Goal: Transaction & Acquisition: Purchase product/service

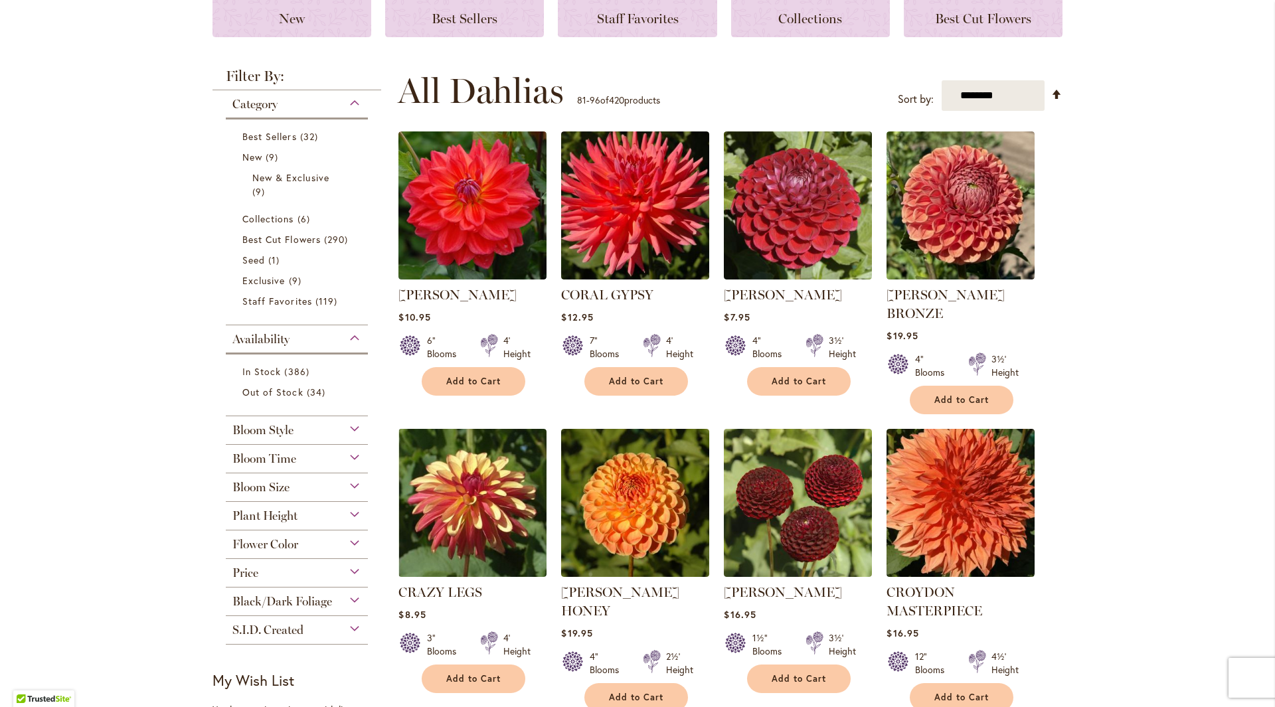
scroll to position [199, 0]
click at [813, 240] on img at bounding box center [797, 206] width 155 height 155
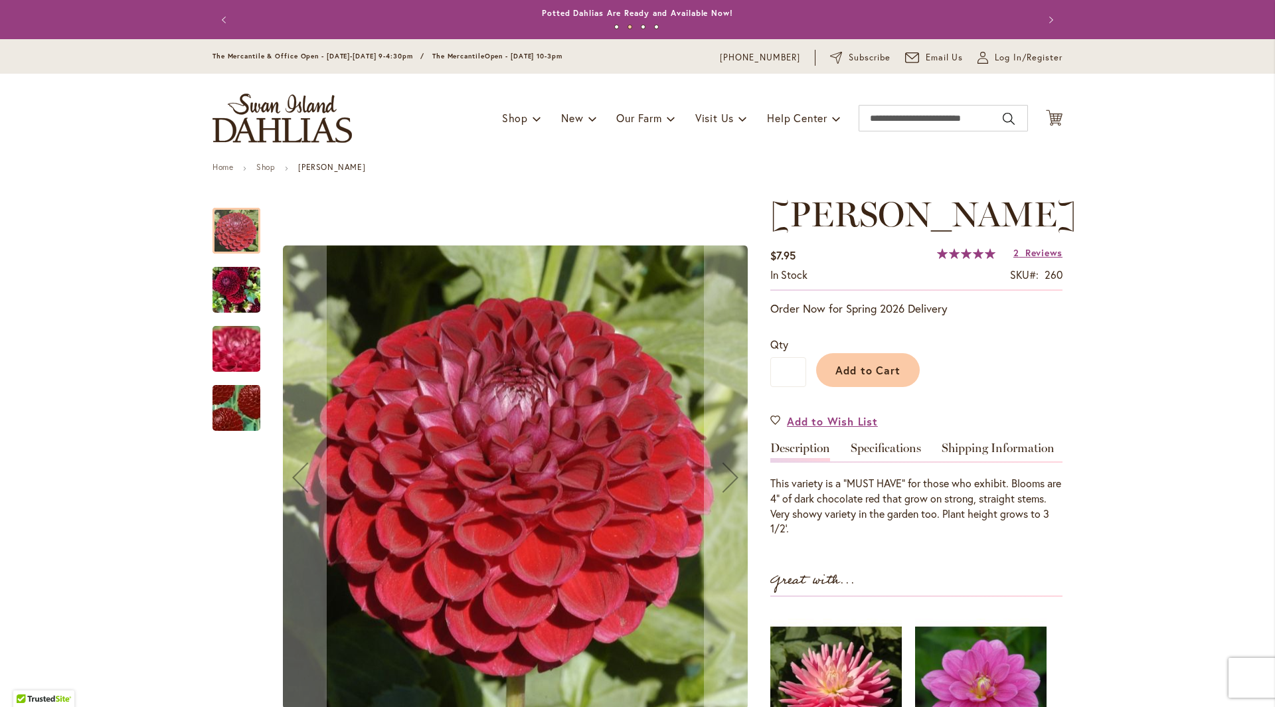
click at [227, 411] on img "CORNEL" at bounding box center [236, 409] width 93 height 92
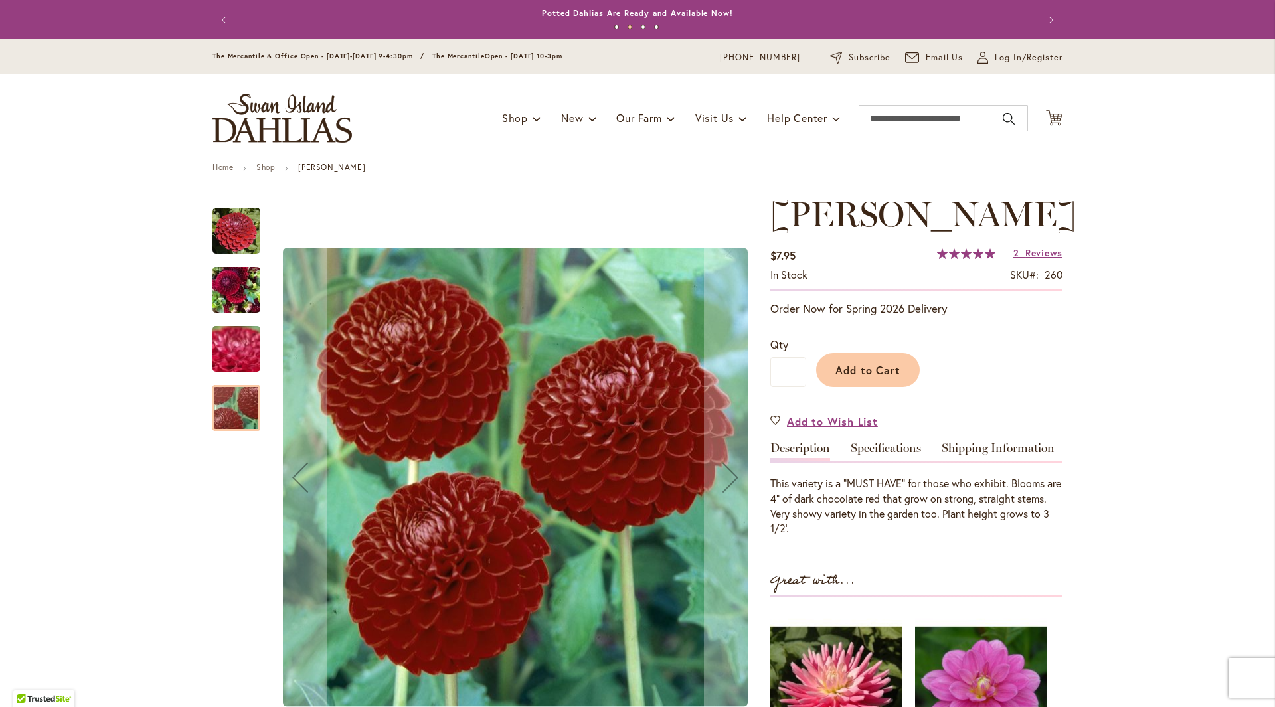
click at [238, 348] on img "CORNEL" at bounding box center [237, 349] width 96 height 72
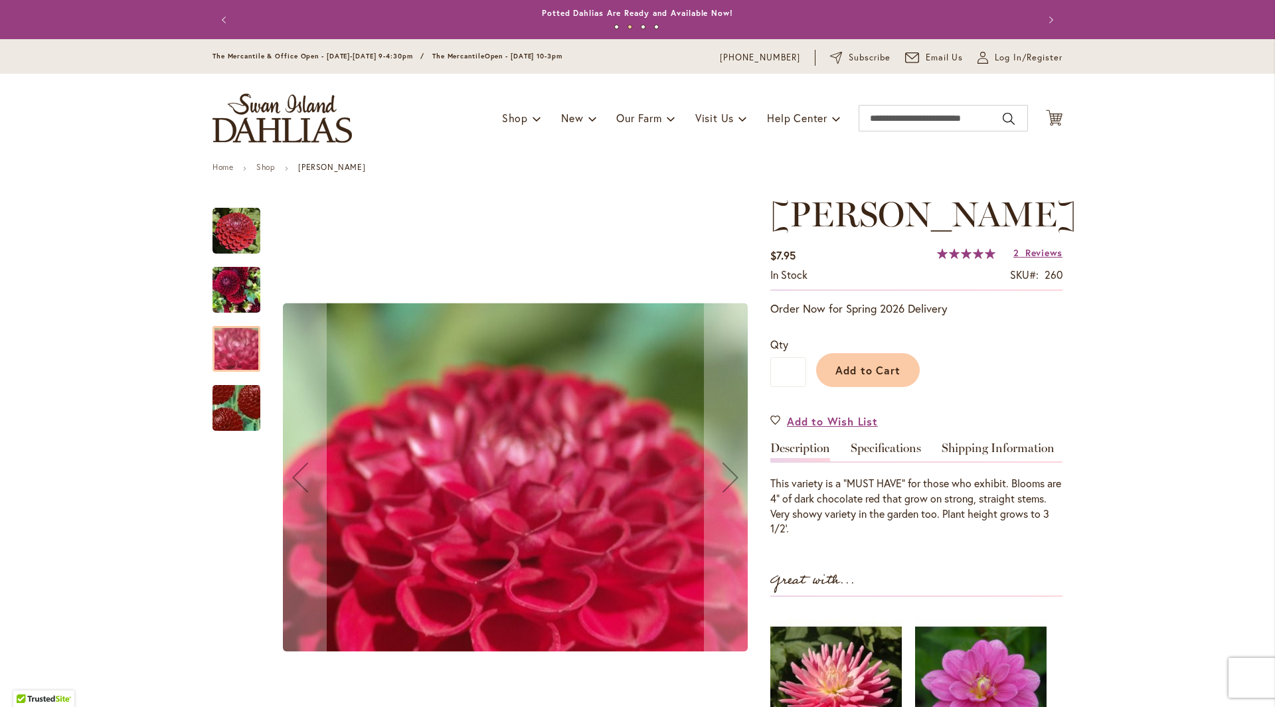
click at [248, 268] on img "CORNEL" at bounding box center [236, 290] width 48 height 64
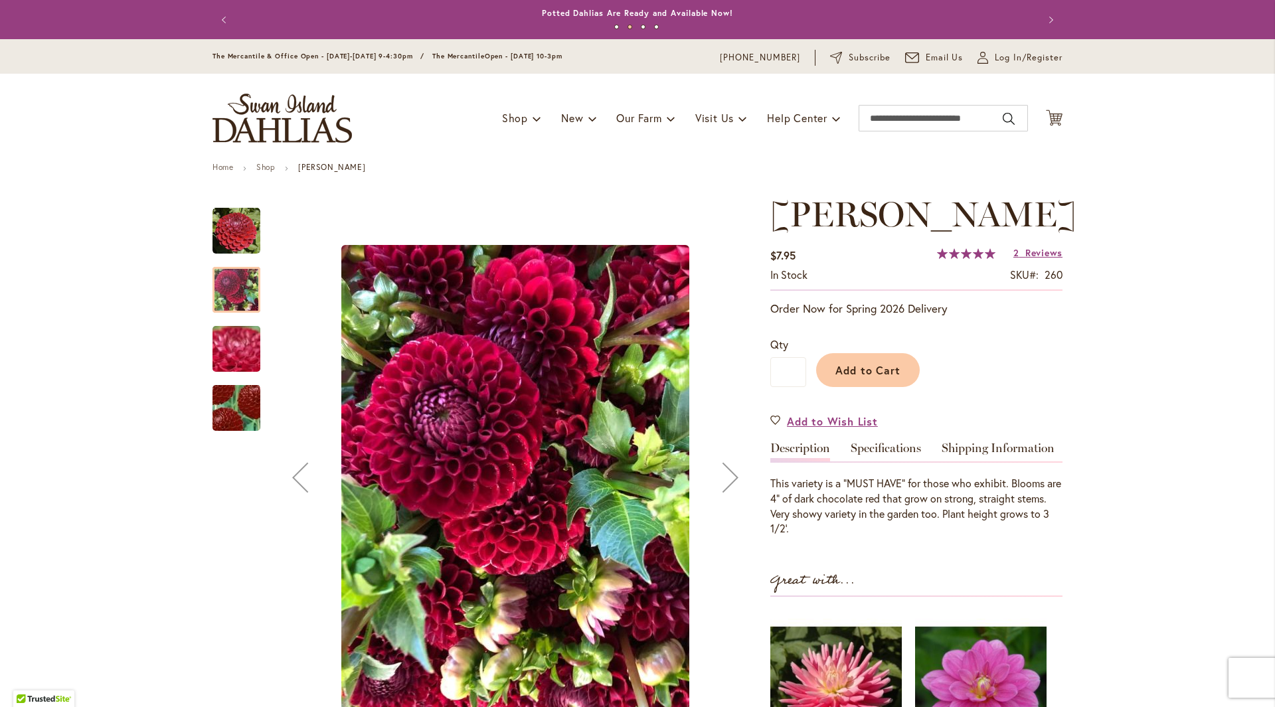
click at [242, 228] on img "CORNEL" at bounding box center [236, 231] width 48 height 48
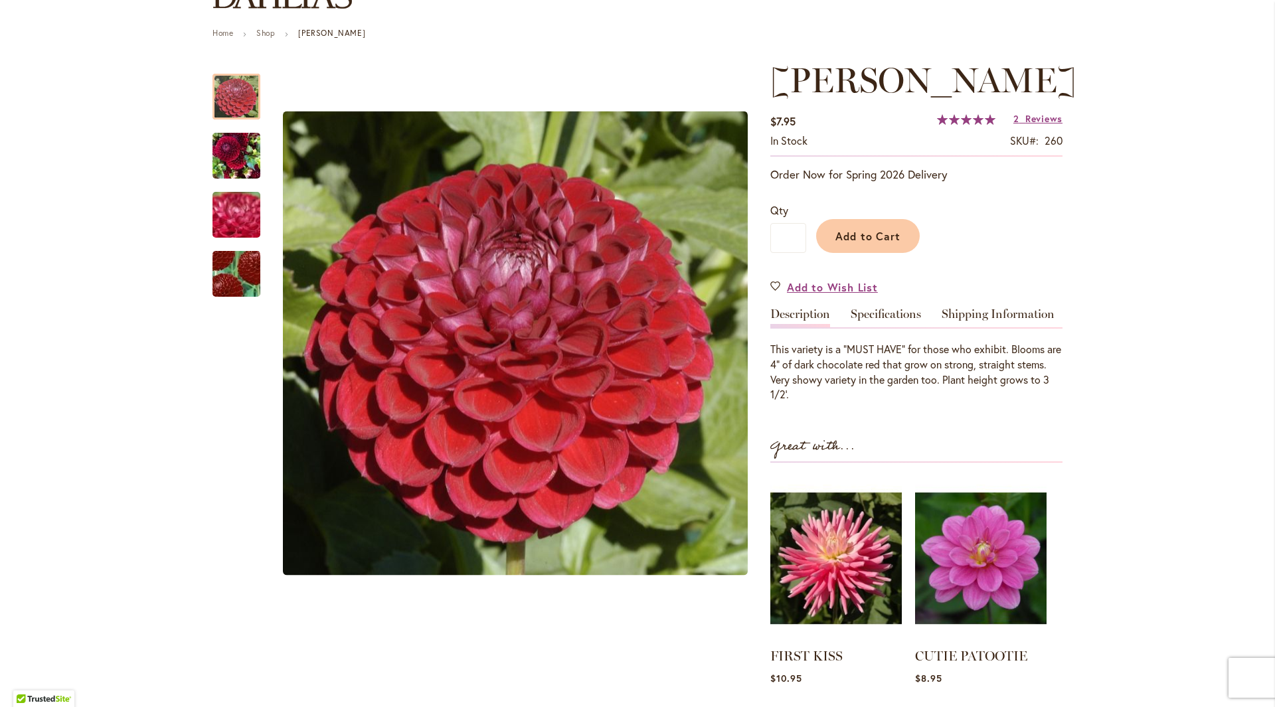
scroll to position [133, 0]
